Goal: Task Accomplishment & Management: Manage account settings

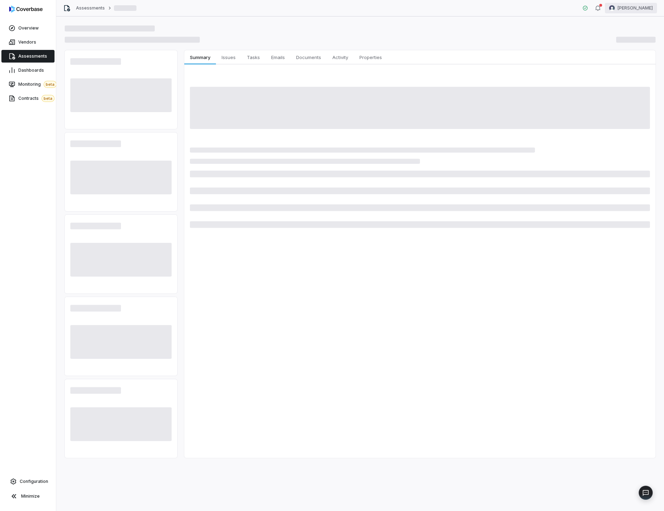
click at [612, 7] on html "Overview Vendors Assessments Dashboards Monitoring beta Contracts beta Configur…" at bounding box center [332, 255] width 664 height 511
click at [619, 59] on div "Log out" at bounding box center [627, 64] width 54 height 11
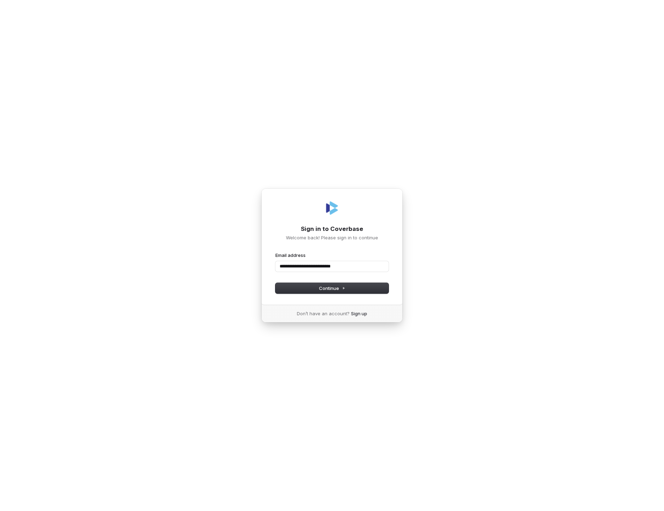
type input "**********"
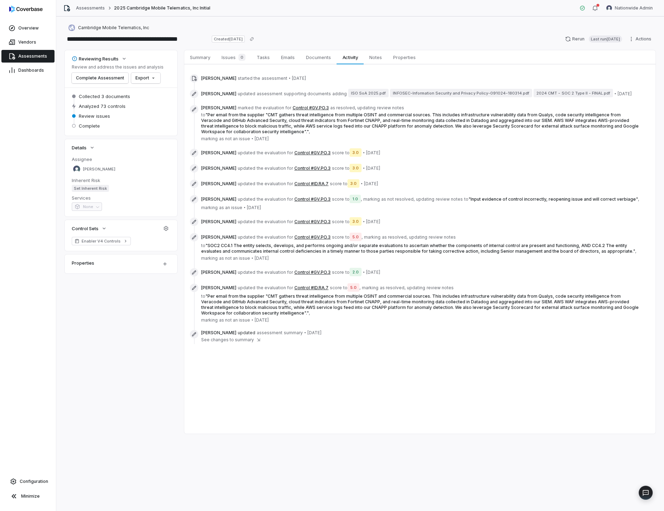
click at [294, 199] on button "Control #GV.PO.3" at bounding box center [312, 200] width 36 height 6
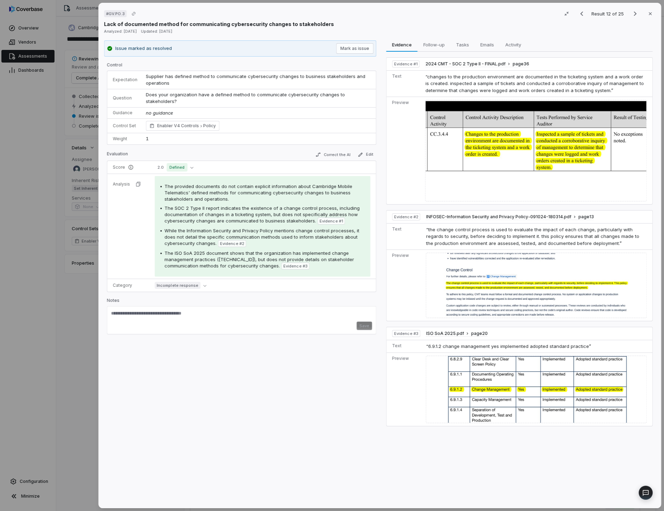
click at [73, 192] on div "# GV.PO.3 Result 12 of 25 Close Lack of documented method for communicating cyb…" at bounding box center [332, 255] width 664 height 511
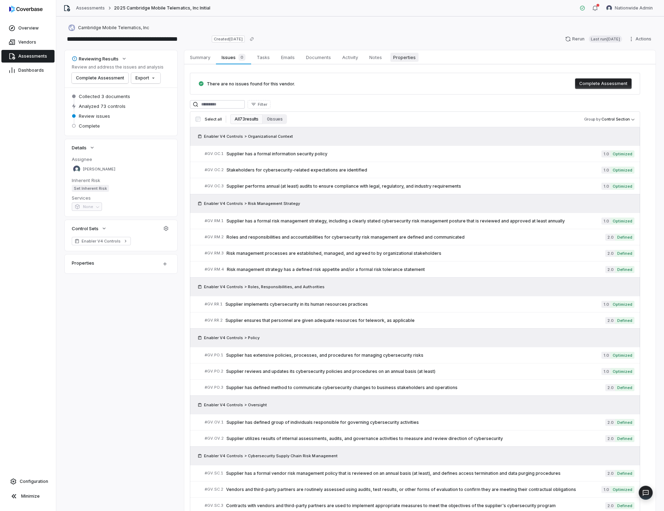
click at [410, 58] on span "Properties" at bounding box center [404, 57] width 28 height 9
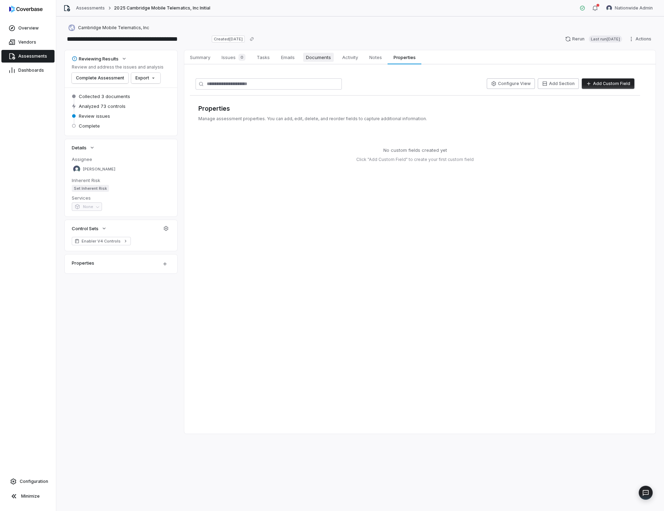
click at [334, 58] on link "Documents Documents" at bounding box center [318, 57] width 36 height 14
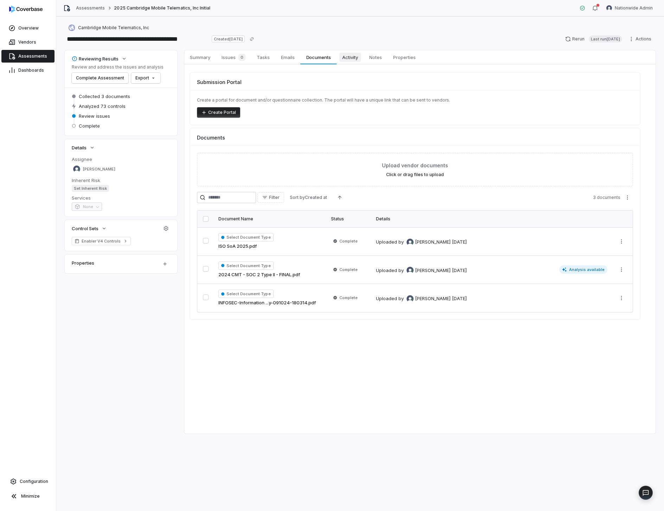
click at [348, 55] on span "Activity" at bounding box center [349, 57] width 21 height 9
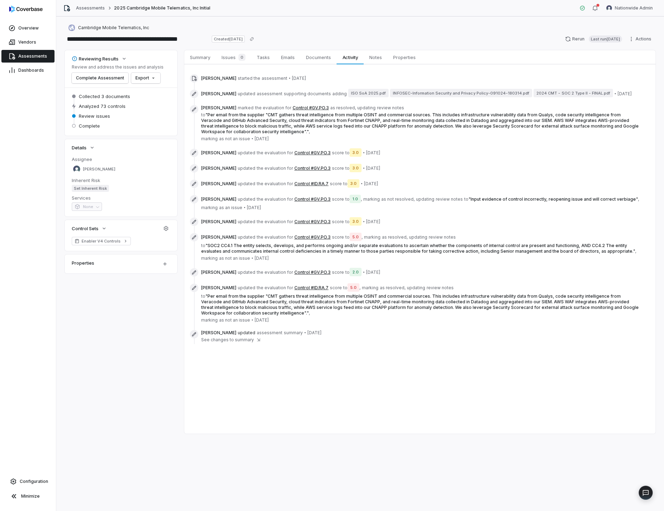
click at [298, 200] on button "Control #GV.PO.3" at bounding box center [312, 200] width 36 height 6
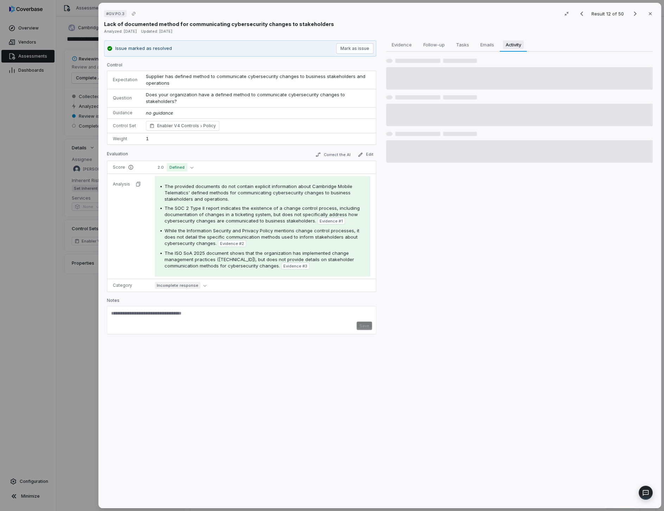
click at [505, 45] on span "Activity" at bounding box center [513, 44] width 21 height 9
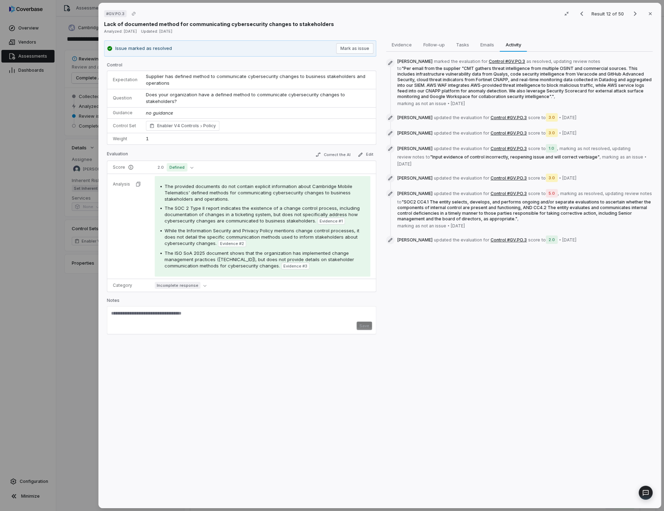
click at [507, 330] on div "Evidence Evidence Follow-up Follow-up Tasks Tasks Emails Emails Activity Activi…" at bounding box center [519, 271] width 272 height 463
click at [530, 311] on div "Evidence Evidence Follow-up Follow-up Tasks Tasks Emails Emails Activity Activi…" at bounding box center [519, 271] width 272 height 463
click at [546, 328] on div "Evidence Evidence Follow-up Follow-up Tasks Tasks Emails Emails Activity Activi…" at bounding box center [519, 271] width 272 height 463
click at [560, 301] on div "Evidence Evidence Follow-up Follow-up Tasks Tasks Emails Emails Activity Activi…" at bounding box center [519, 271] width 272 height 463
click at [562, 287] on div "Evidence Evidence Follow-up Follow-up Tasks Tasks Emails Emails Activity Activi…" at bounding box center [519, 271] width 272 height 463
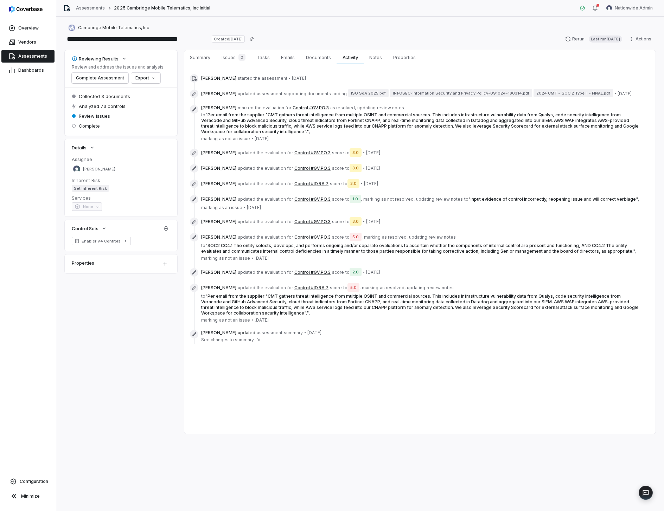
click at [35, 53] on span "Assessments" at bounding box center [32, 56] width 29 height 6
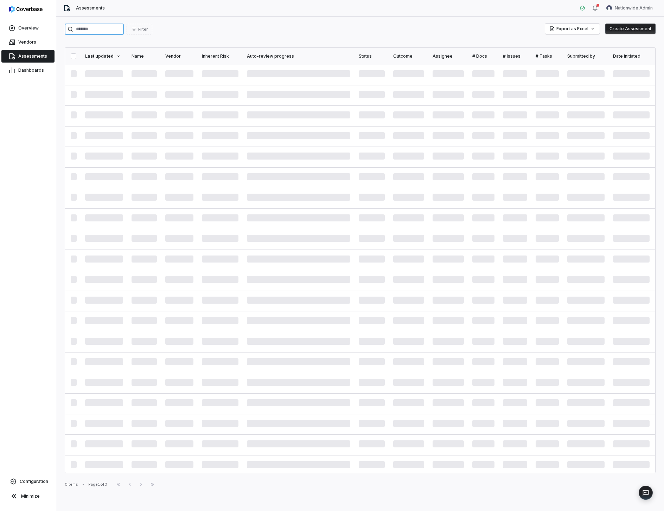
click at [110, 28] on input "search" at bounding box center [94, 29] width 59 height 11
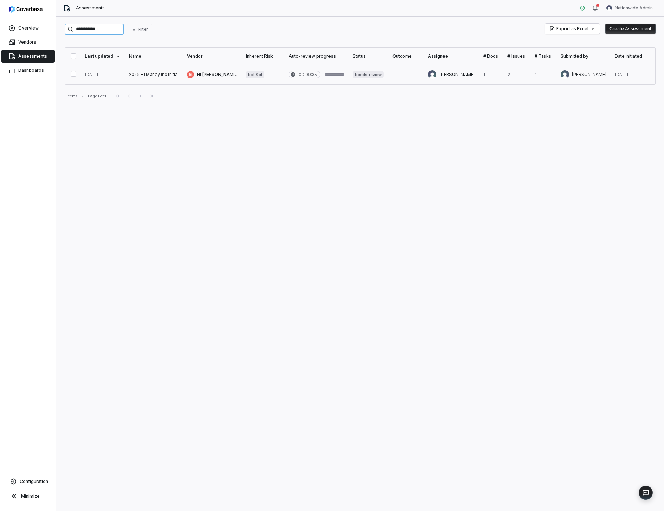
type input "**********"
click at [154, 69] on link at bounding box center [154, 75] width 58 height 20
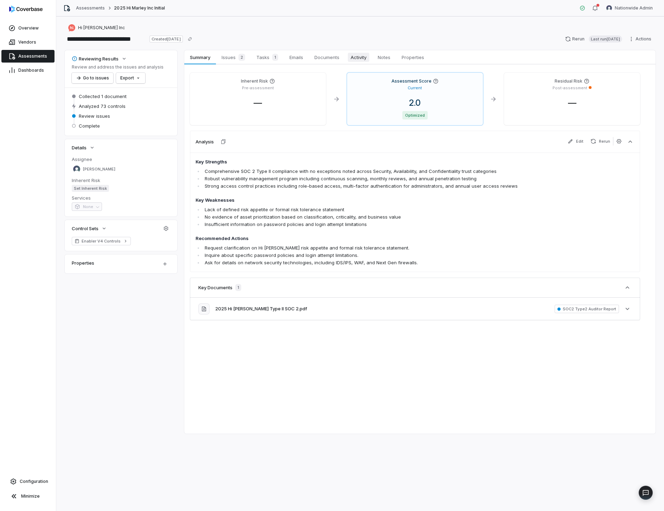
click at [351, 62] on link "Activity Activity" at bounding box center [358, 57] width 27 height 14
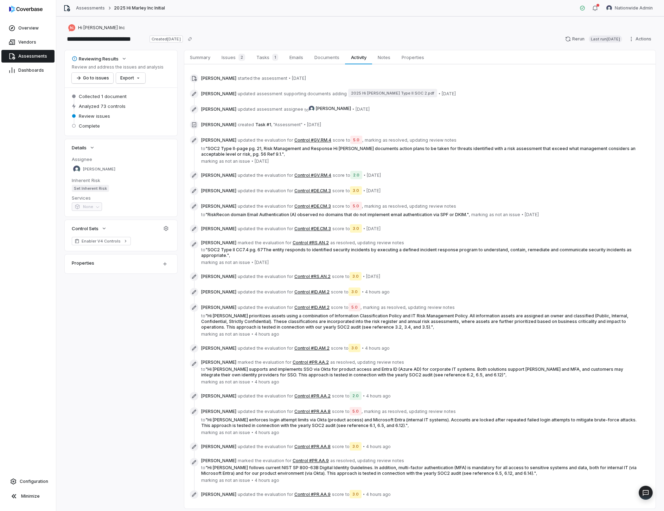
click at [369, 32] on div "**********" at bounding box center [360, 34] width 591 height 20
click at [307, 191] on button "Control #DE.CM.3" at bounding box center [312, 191] width 37 height 6
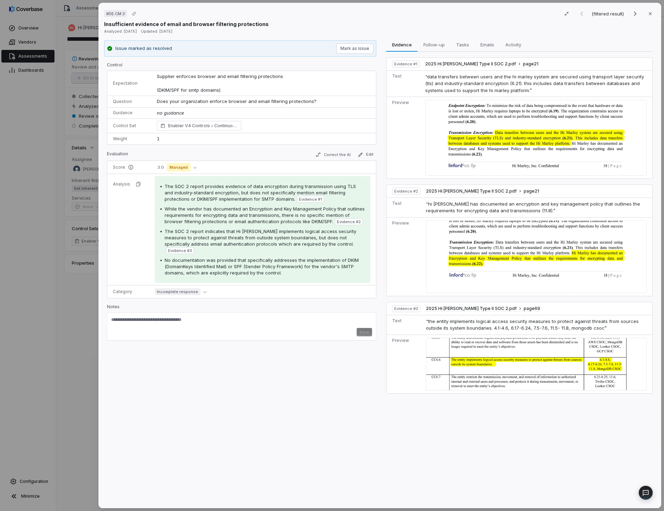
click at [295, 383] on div "Issue marked as resolved Mark as issue Control Expectation Supplier enforces br…" at bounding box center [240, 271] width 272 height 463
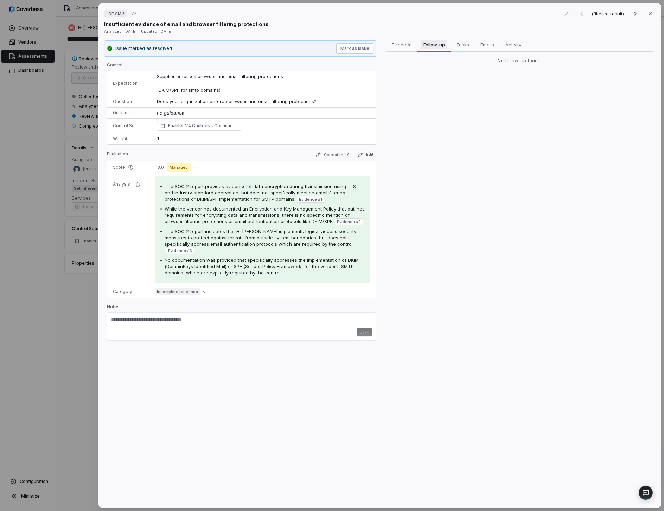
click at [434, 49] on button "Follow-up Follow-up" at bounding box center [433, 45] width 33 height 14
click at [462, 47] on span "Tasks" at bounding box center [462, 44] width 18 height 9
click at [484, 44] on span "Emails" at bounding box center [487, 44] width 19 height 9
click at [509, 42] on span "Activity" at bounding box center [512, 44] width 21 height 9
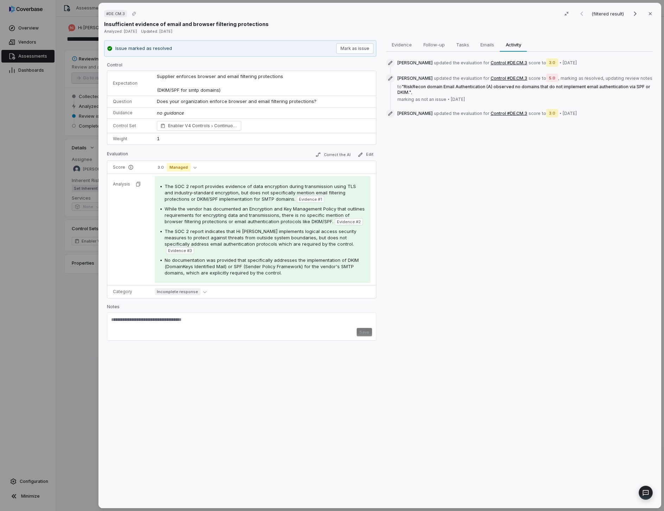
click at [474, 281] on div "Evidence Evidence Follow-up Follow-up Tasks Tasks Emails Emails Activity Activi…" at bounding box center [519, 271] width 272 height 463
click at [473, 256] on div "Evidence Evidence Follow-up Follow-up Tasks Tasks Emails Emails Activity Activi…" at bounding box center [519, 271] width 272 height 463
click at [563, 114] on span "2 days ago" at bounding box center [570, 114] width 14 height 6
click at [443, 150] on div "Evidence Evidence Follow-up Follow-up Tasks Tasks Emails Emails Activity Activi…" at bounding box center [519, 271] width 272 height 463
drag, startPoint x: 564, startPoint y: 79, endPoint x: 576, endPoint y: 79, distance: 11.6
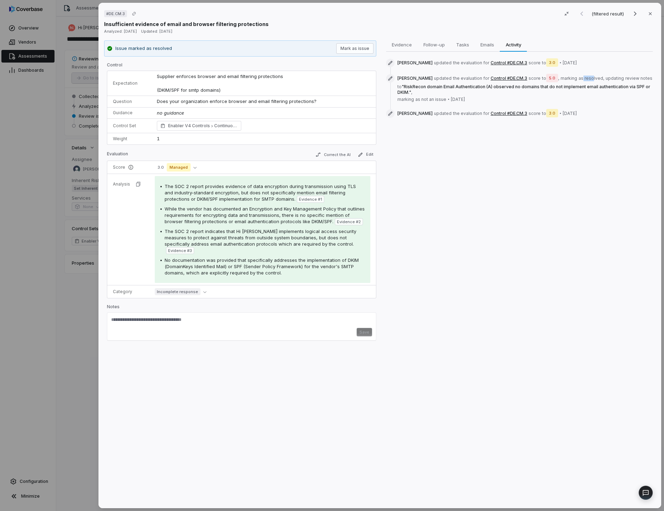
click at [578, 79] on span "as resolved ," at bounding box center [591, 79] width 26 height 6
click at [472, 198] on div "Evidence Evidence Follow-up Follow-up Tasks Tasks Emails Emails Activity Activi…" at bounding box center [519, 271] width 272 height 463
click at [649, 15] on icon "button" at bounding box center [650, 14] width 6 height 6
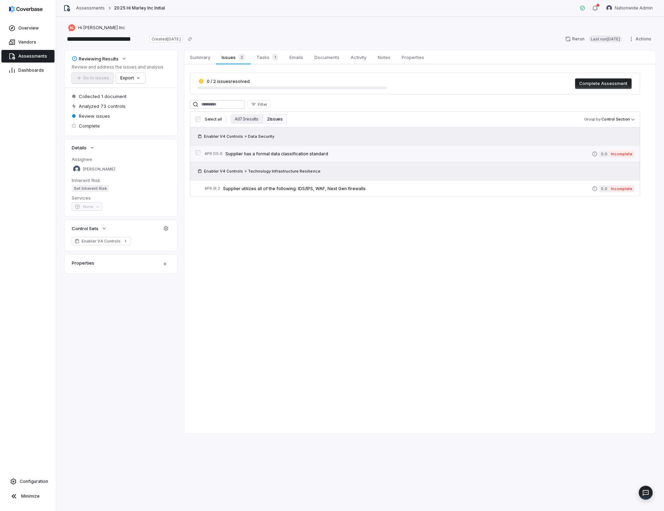
click at [289, 156] on div "# PR.DS.6 Supplier has a formal data classification standard" at bounding box center [398, 153] width 387 height 7
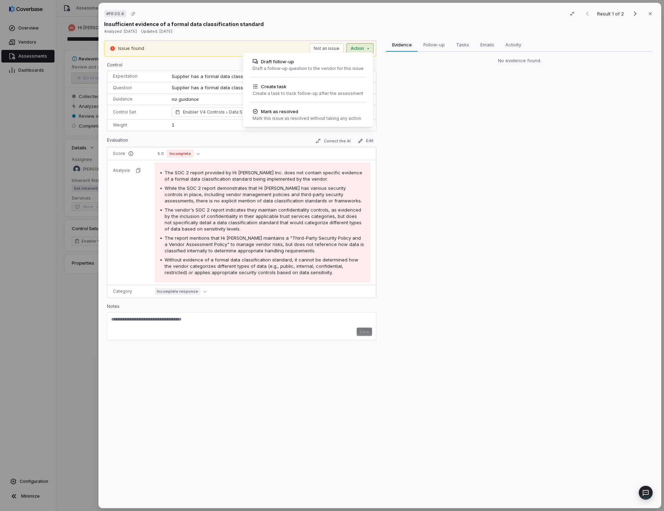
click at [354, 49] on div "# PR.DS.6 Result 1 of 2 Close Insufficient evidence of a formal data classifica…" at bounding box center [332, 255] width 664 height 511
click at [329, 114] on div "Mark as resolved" at bounding box center [306, 111] width 109 height 7
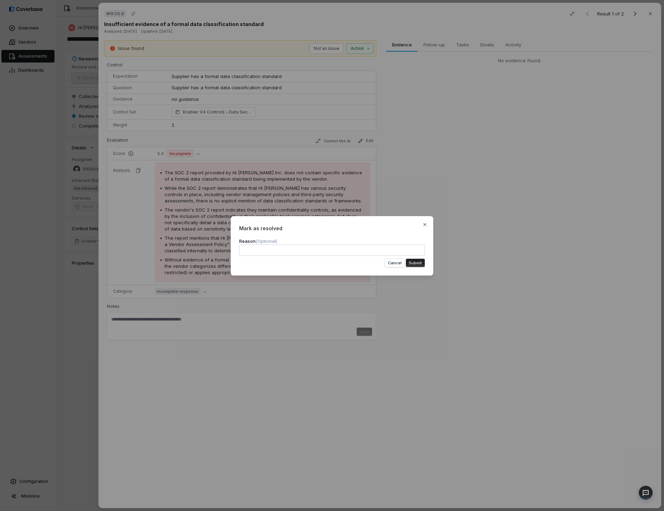
click at [415, 263] on button "Submit" at bounding box center [415, 263] width 19 height 8
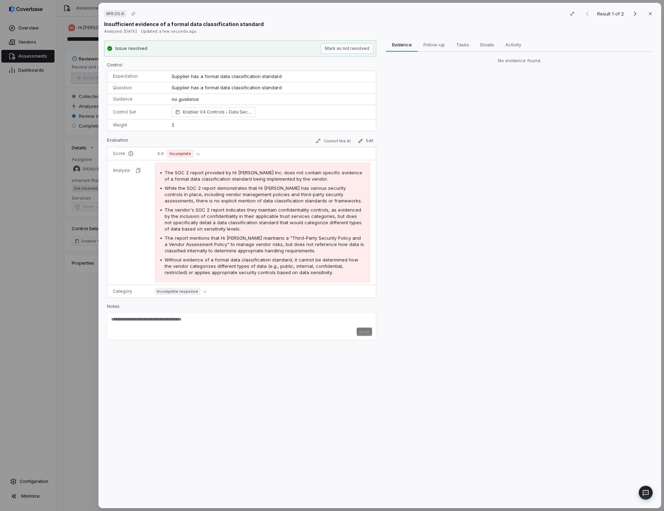
click at [463, 134] on div "Evidence Evidence Follow-up Follow-up Tasks Tasks Emails Emails Activity Activi…" at bounding box center [519, 271] width 272 height 463
drag, startPoint x: 576, startPoint y: 194, endPoint x: 604, endPoint y: 95, distance: 103.2
click at [576, 193] on div "Evidence Evidence Follow-up Follow-up Tasks Tasks Emails Emails Activity Activi…" at bounding box center [519, 271] width 272 height 463
click at [646, 19] on button "Close" at bounding box center [650, 13] width 15 height 15
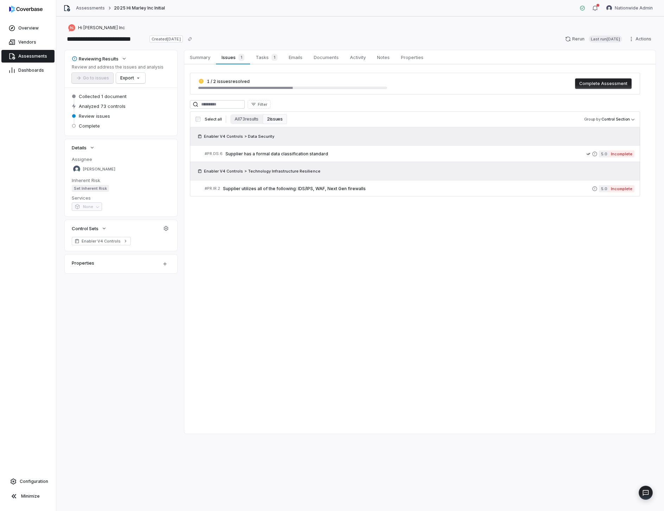
click at [415, 37] on div "**********" at bounding box center [360, 38] width 591 height 11
click at [370, 241] on div "Summary Summary Issues 1 Issues 1 Tasks 1 Tasks 1 Emails Emails Documents Docum…" at bounding box center [419, 242] width 471 height 384
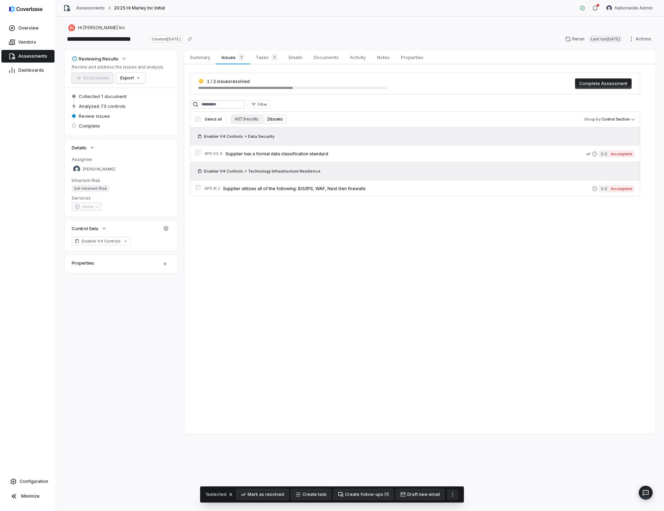
click at [450, 493] on icon "More actions" at bounding box center [453, 495] width 6 height 6
click at [462, 484] on div "Mark as not an issue" at bounding box center [478, 479] width 62 height 11
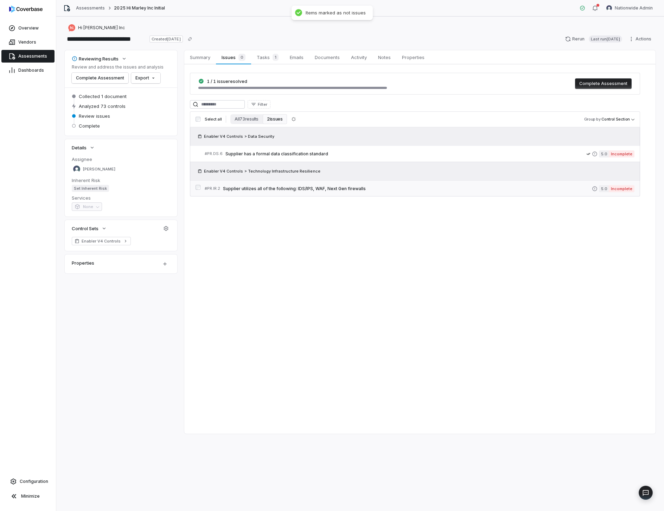
click at [474, 190] on div "Summary Summary Issues 0 Issues 0 Tasks 1 Tasks 1 Emails Emails Documents Docum…" at bounding box center [419, 242] width 471 height 384
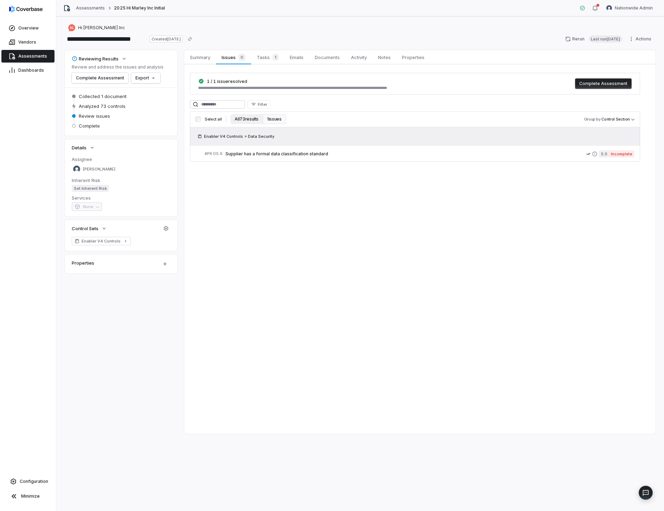
click at [246, 122] on button "All 73 results" at bounding box center [246, 119] width 32 height 10
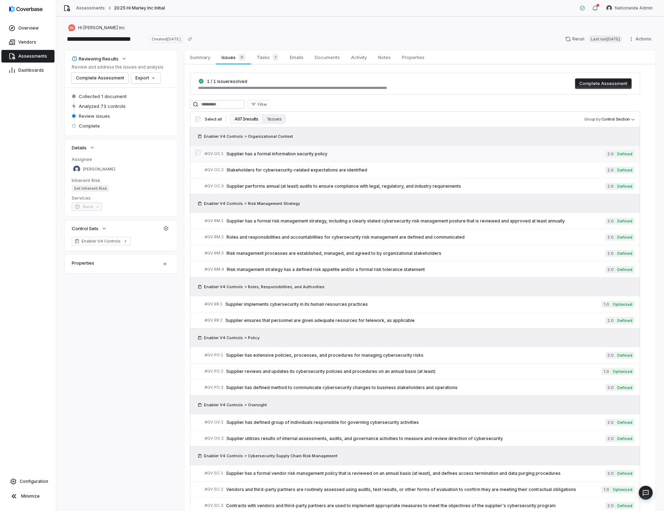
click at [280, 152] on span "Supplier has a formal information security policy" at bounding box center [415, 154] width 379 height 6
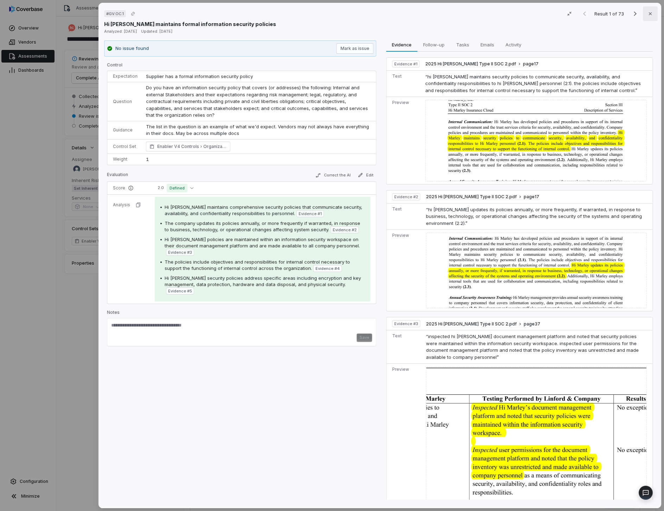
click at [650, 8] on button "Close" at bounding box center [650, 13] width 15 height 15
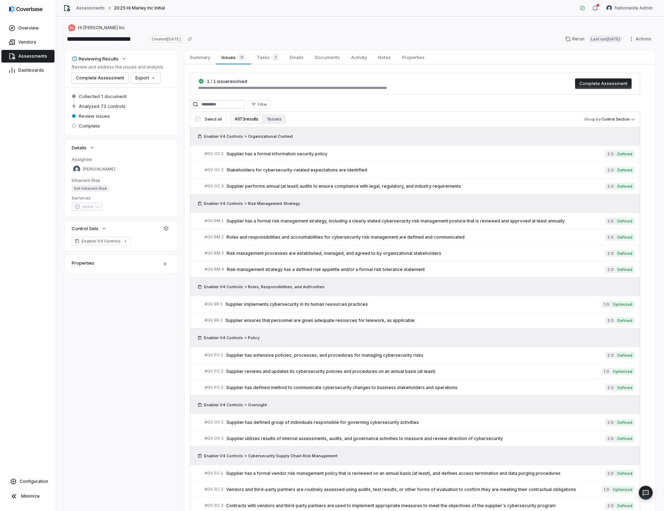
click at [41, 54] on span "Assessments" at bounding box center [32, 56] width 29 height 6
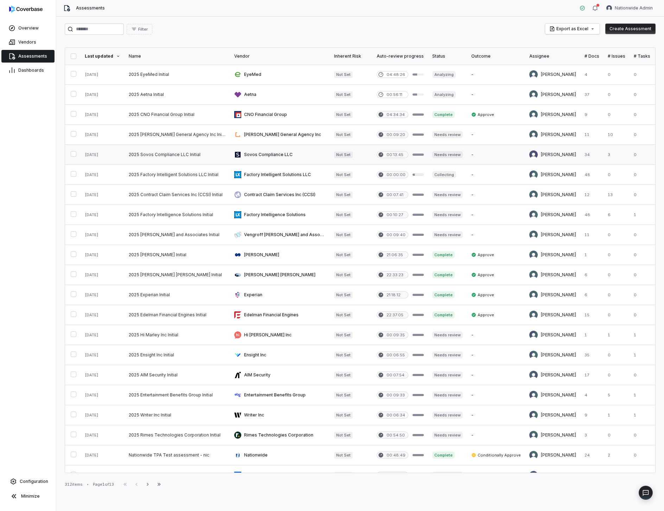
click at [159, 161] on link at bounding box center [176, 155] width 105 height 20
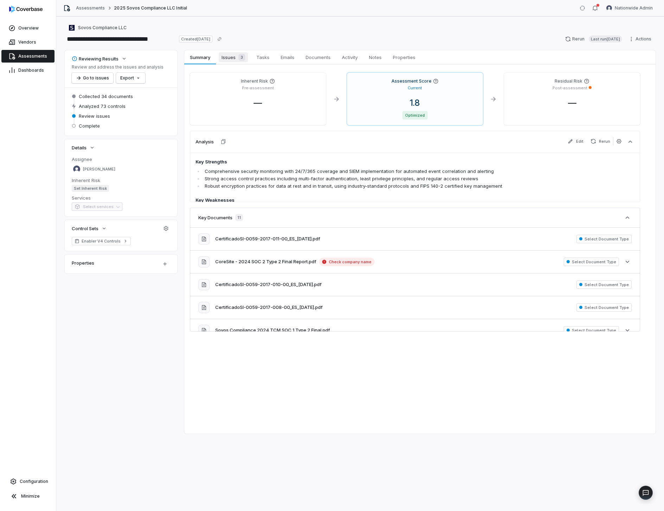
click at [228, 53] on span "Issues 3" at bounding box center [233, 57] width 29 height 10
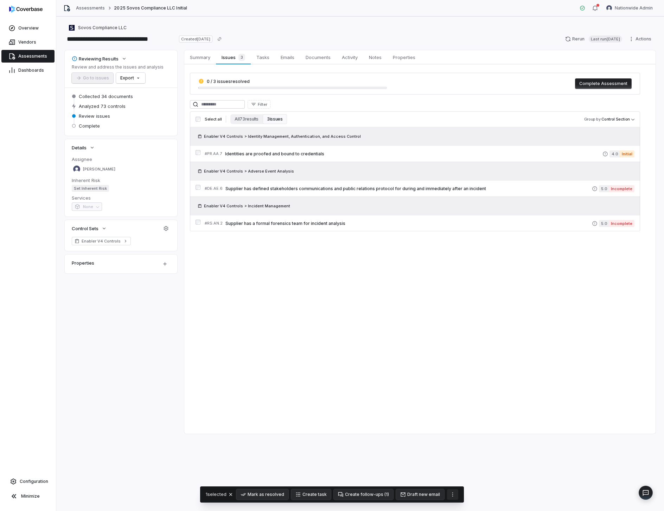
click at [450, 496] on icon "More actions" at bounding box center [453, 495] width 6 height 6
click at [463, 477] on div "Mark as not an issue" at bounding box center [478, 479] width 62 height 11
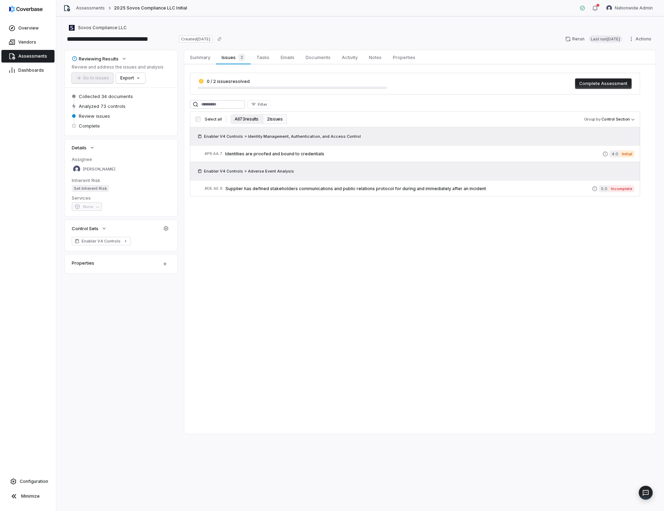
click at [244, 116] on button "All 73 results" at bounding box center [246, 119] width 32 height 10
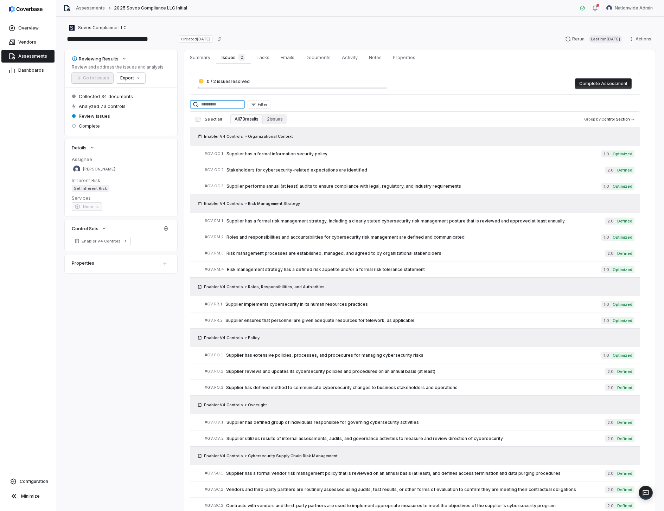
click at [245, 107] on input at bounding box center [217, 104] width 55 height 8
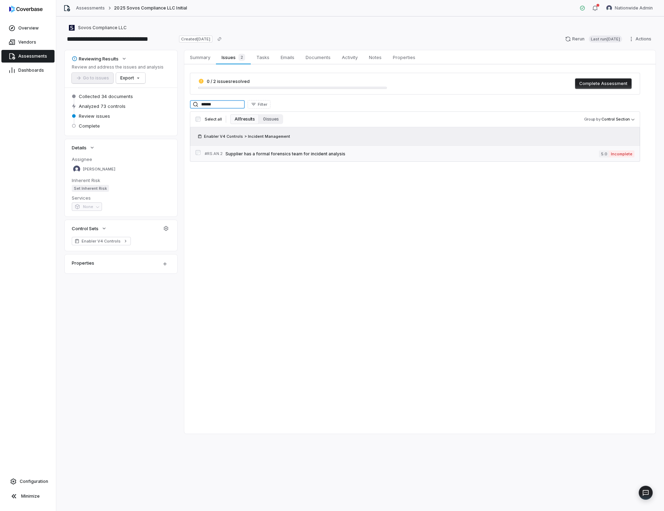
type input "******"
click at [410, 202] on div "Summary Summary Issues 2 Issues 2 Tasks Tasks Emails Emails Documents Documents…" at bounding box center [419, 242] width 471 height 384
click at [387, 235] on div "Summary Summary Issues 2 Issues 2 Tasks Tasks Emails Emails Documents Documents…" at bounding box center [419, 242] width 471 height 384
click at [267, 124] on button "0 issues" at bounding box center [271, 119] width 24 height 10
click at [244, 118] on button "All 1 results" at bounding box center [244, 119] width 28 height 10
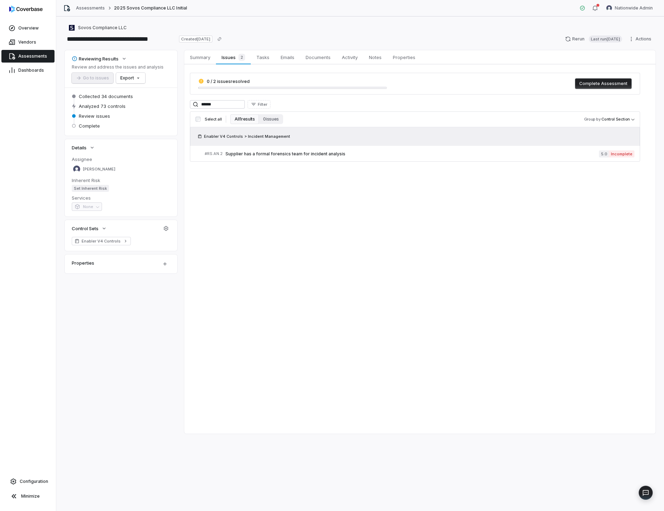
click at [311, 251] on div "Summary Summary Issues 2 Issues 2 Tasks Tasks Emails Emails Documents Documents…" at bounding box center [419, 242] width 471 height 384
click at [513, 265] on div "Summary Summary Issues 2 Issues 2 Tasks Tasks Emails Emails Documents Documents…" at bounding box center [419, 242] width 471 height 384
click at [119, 243] on link "Enabler V4 Controls" at bounding box center [101, 241] width 59 height 8
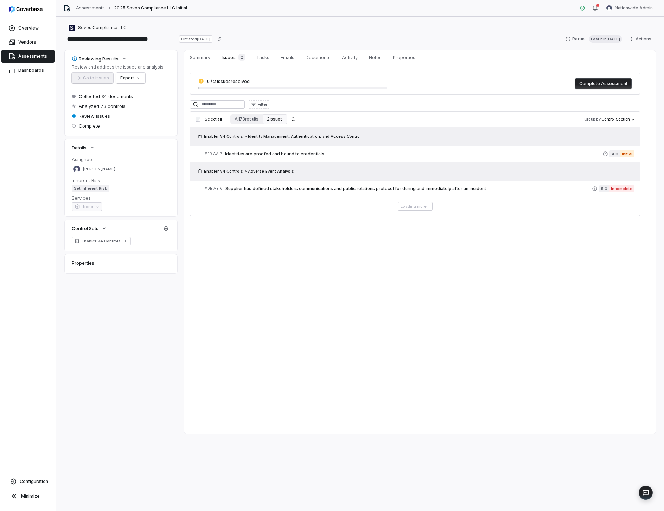
click at [199, 23] on div "**********" at bounding box center [360, 264] width 608 height 495
click at [18, 58] on span "Assessments" at bounding box center [32, 56] width 29 height 6
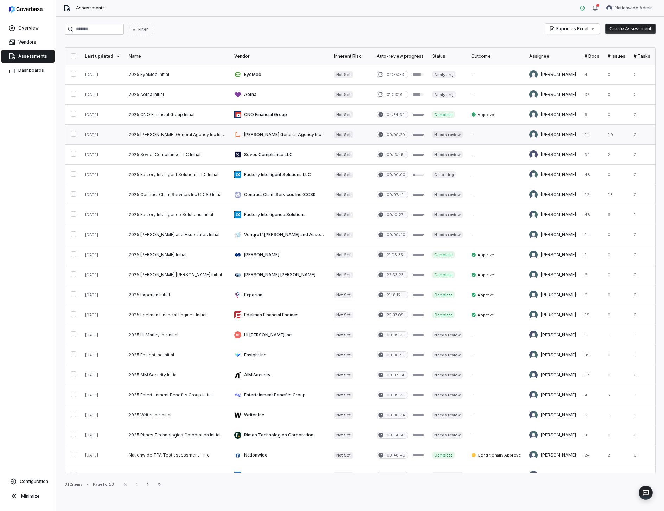
click at [209, 141] on link at bounding box center [176, 135] width 105 height 20
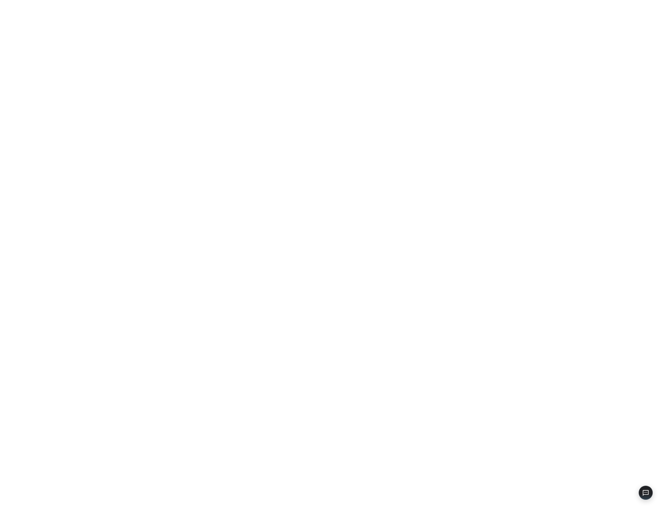
click at [646, 8] on html "Swif IQ is processing your app data. Please give us a few seconds. Swif IQ is p…" at bounding box center [332, 255] width 664 height 511
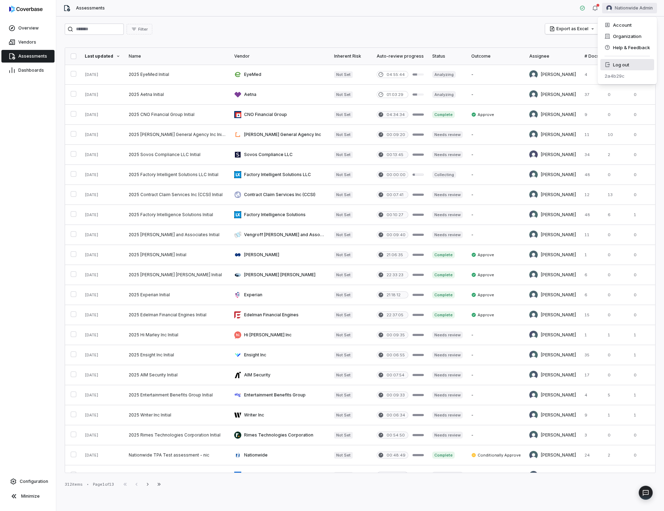
click at [608, 63] on icon at bounding box center [608, 64] width 5 height 5
